Goal: Transaction & Acquisition: Subscribe to service/newsletter

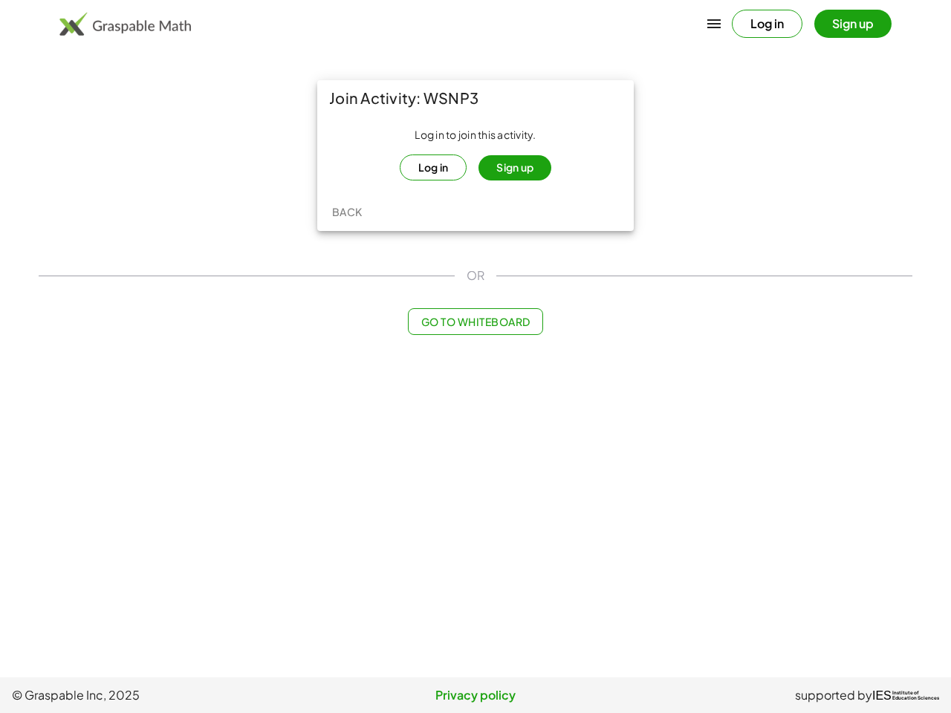
click at [714, 24] on icon "button" at bounding box center [714, 24] width 18 height 18
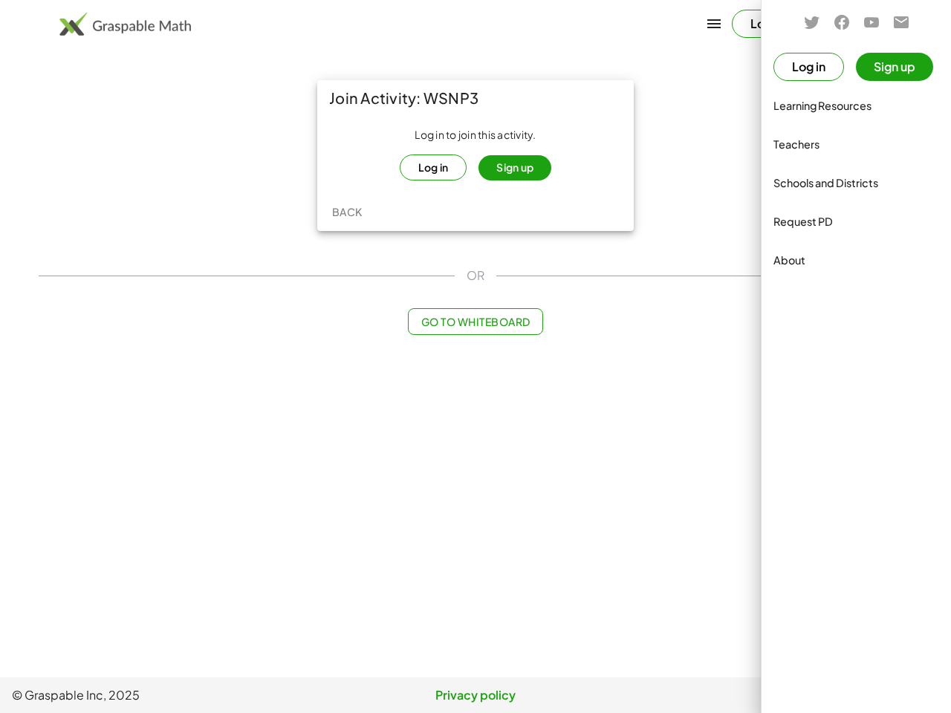
click at [767, 24] on div at bounding box center [475, 356] width 951 height 713
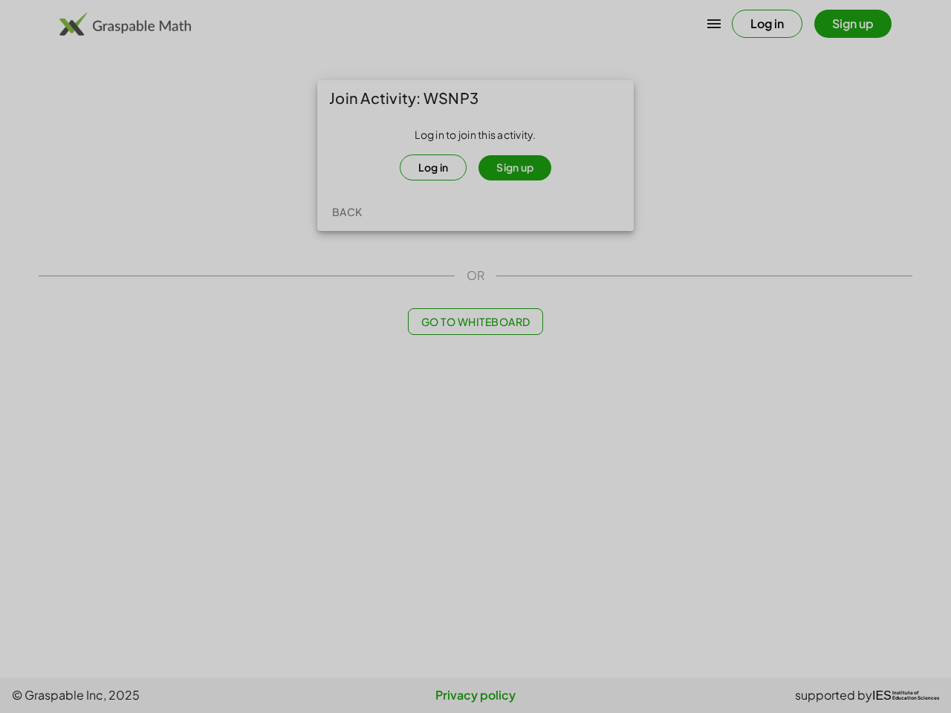
click at [853, 24] on div at bounding box center [475, 356] width 951 height 713
click at [433, 167] on div at bounding box center [475, 356] width 951 height 713
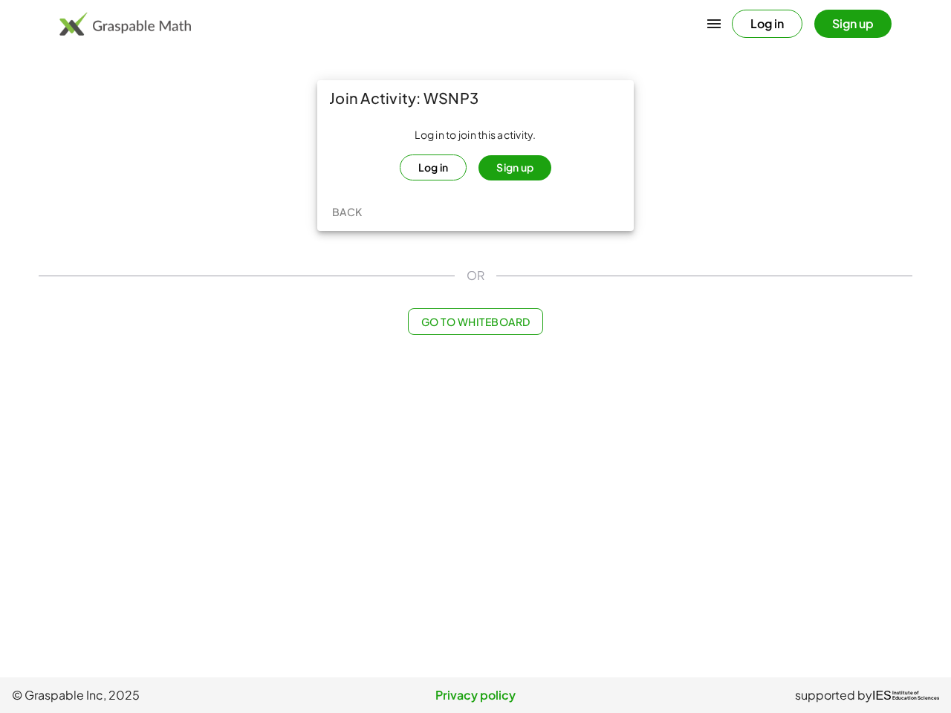
click at [515, 168] on button "Sign up" at bounding box center [514, 167] width 73 height 25
click at [347, 212] on div at bounding box center [475, 356] width 951 height 713
